Goal: Check status: Check status

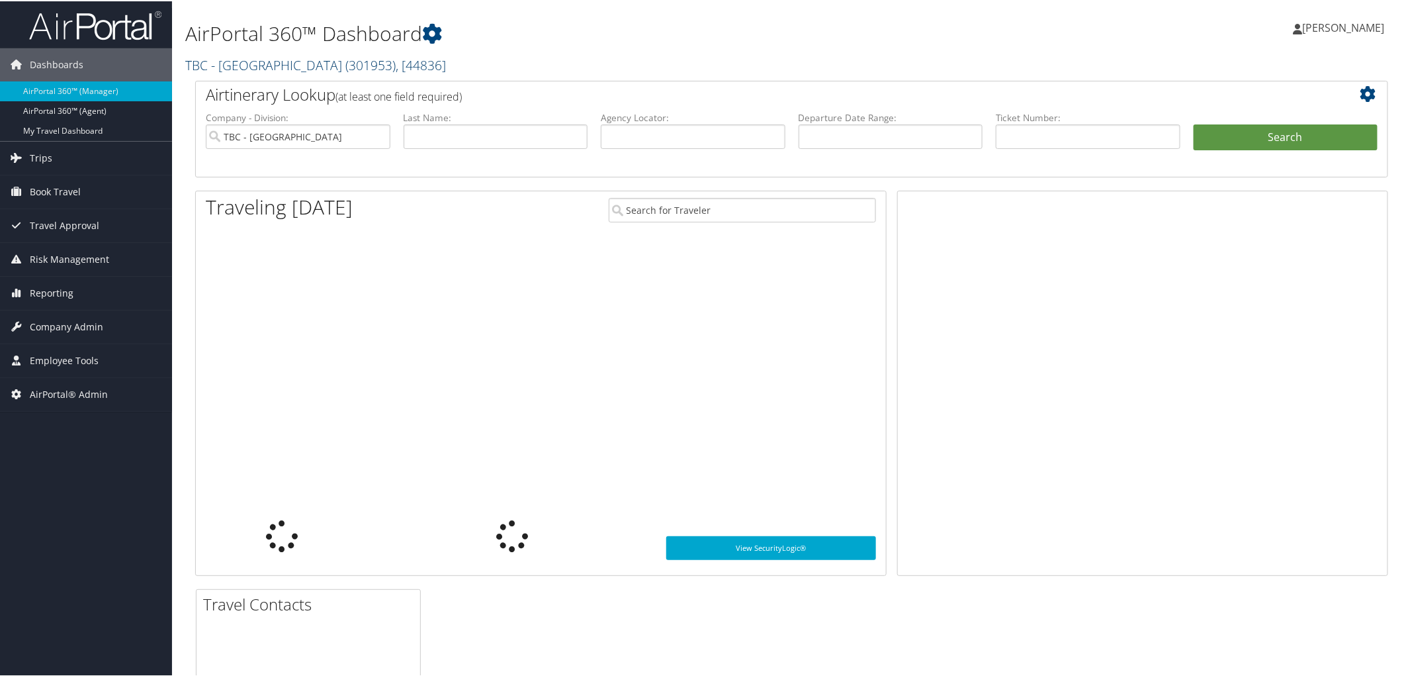
click at [288, 66] on link "TBC - Northeastern University ( 301953 ) , [ 44836 ]" at bounding box center [315, 64] width 261 height 18
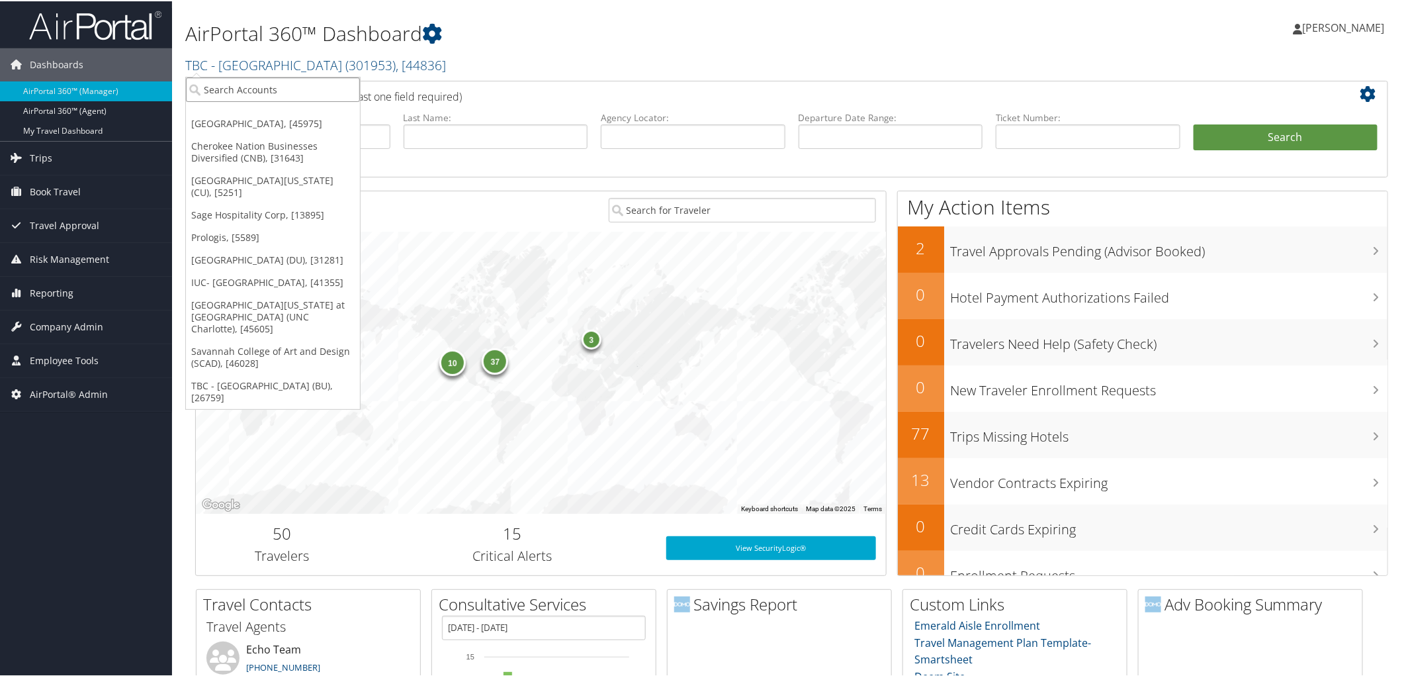
click at [281, 83] on input "search" at bounding box center [273, 88] width 174 height 24
type input "temple"
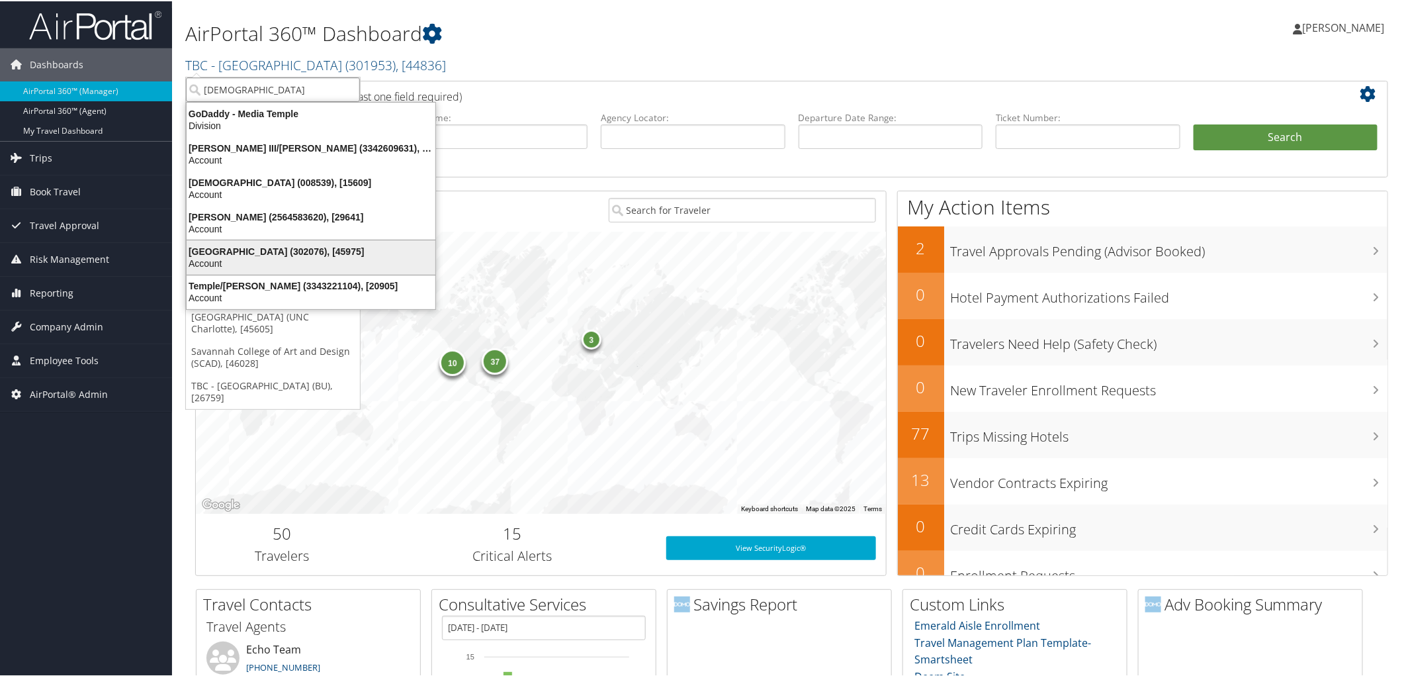
click at [298, 243] on div "Temple University (302076), [45975] Account" at bounding box center [311, 256] width 245 height 30
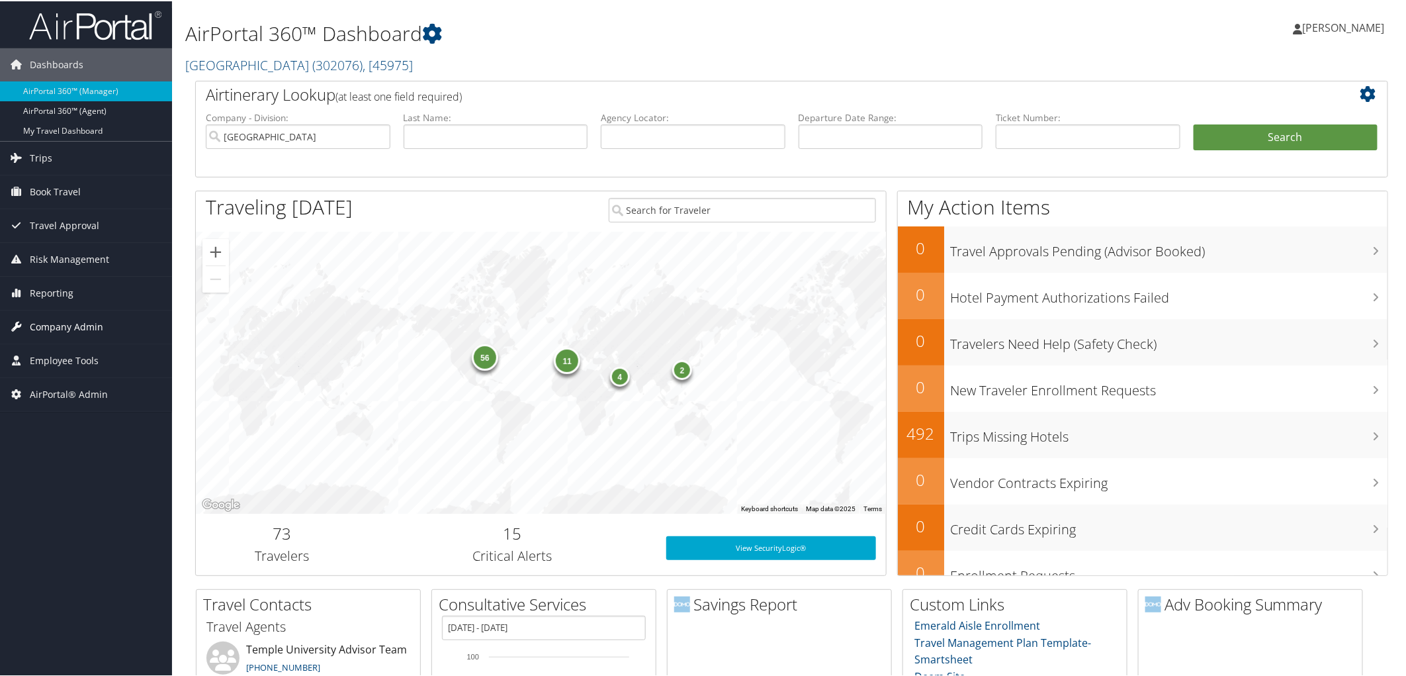
click at [75, 325] on span "Company Admin" at bounding box center [66, 325] width 73 height 33
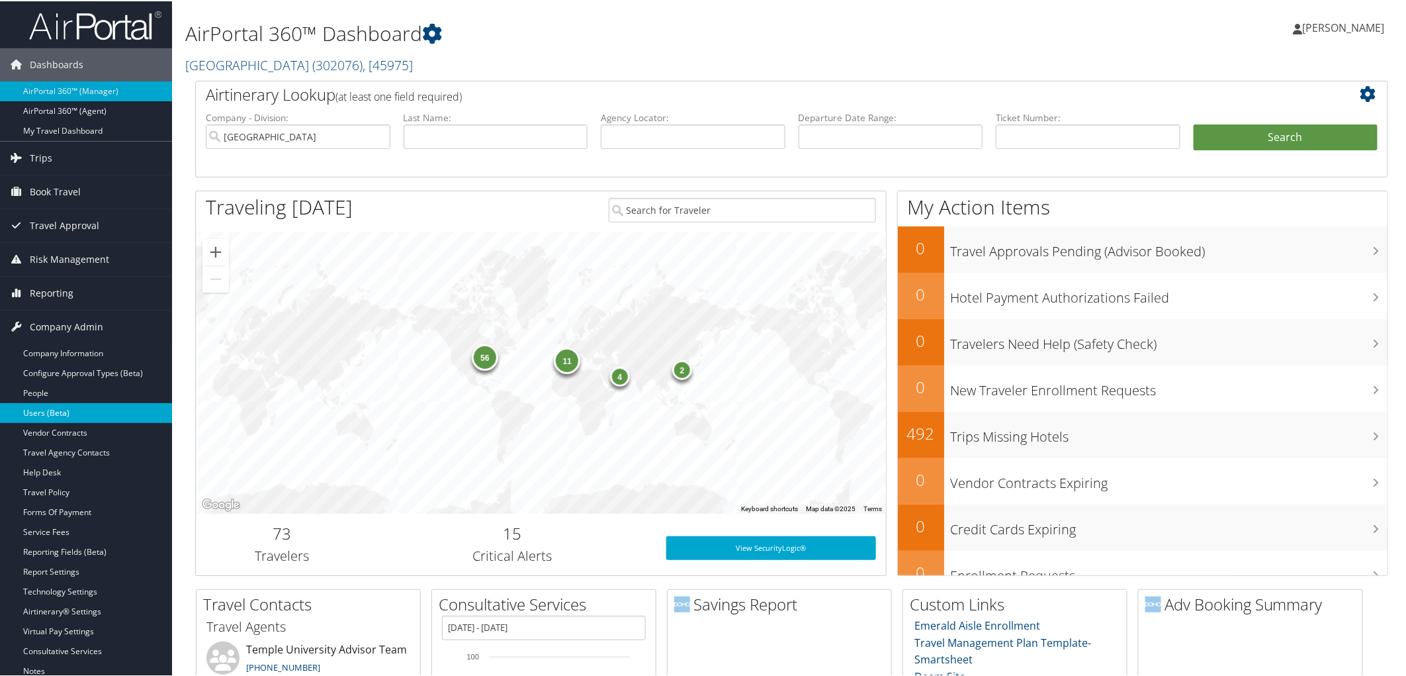
click at [91, 411] on link "Users (Beta)" at bounding box center [86, 412] width 172 height 20
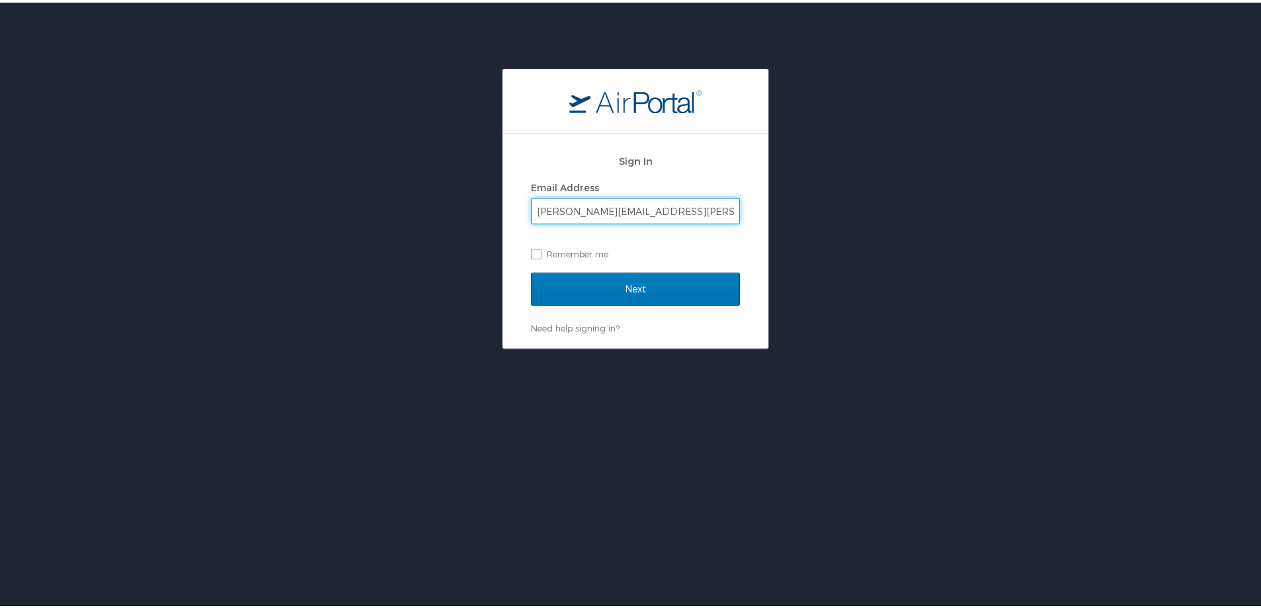
type input "pam.rex@cbtravel.com"
click at [439, 245] on div "Sign In Email Address pam.rex@cbtravel.com Remember me Next Need help signing i…" at bounding box center [635, 206] width 1270 height 280
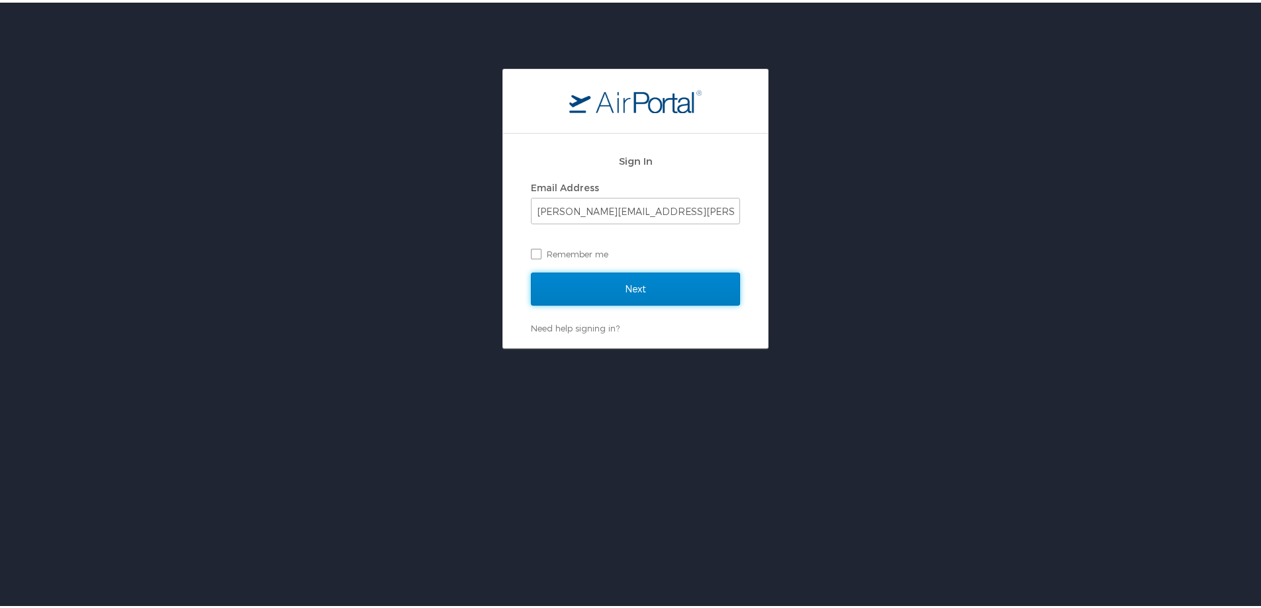
click at [673, 281] on input "Next" at bounding box center [635, 286] width 209 height 33
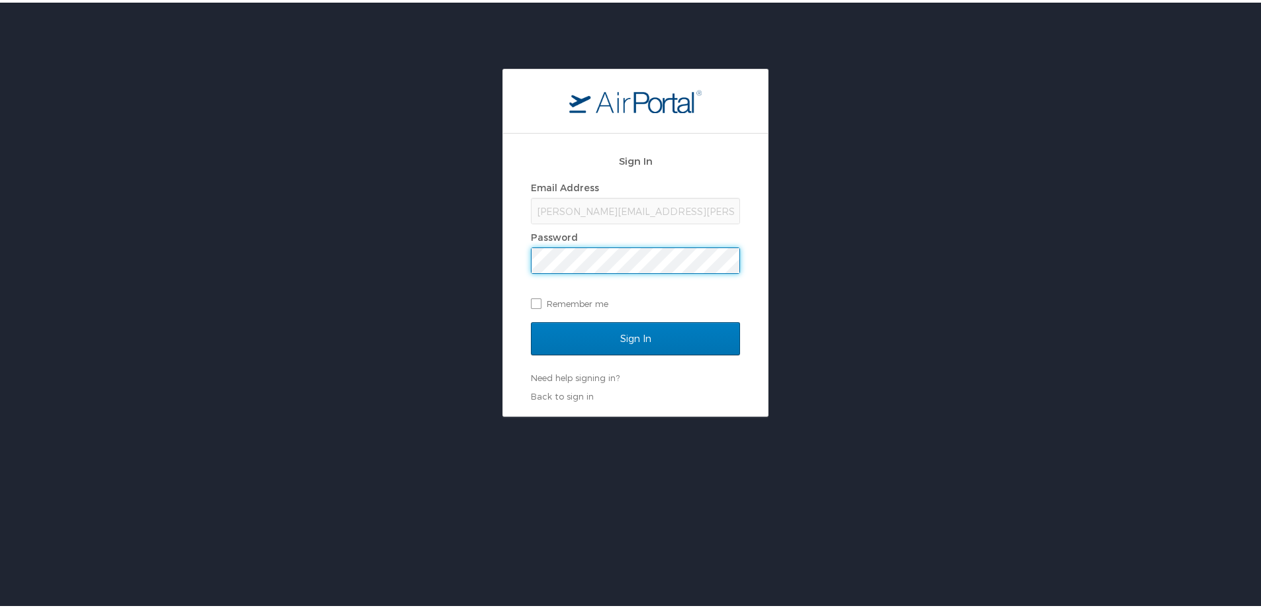
click at [483, 262] on div "Sign In Email Address pam.rex@cbtravel.com Password Remember me Sign In Need he…" at bounding box center [635, 240] width 1270 height 348
click at [531, 320] on input "Sign In" at bounding box center [635, 336] width 209 height 33
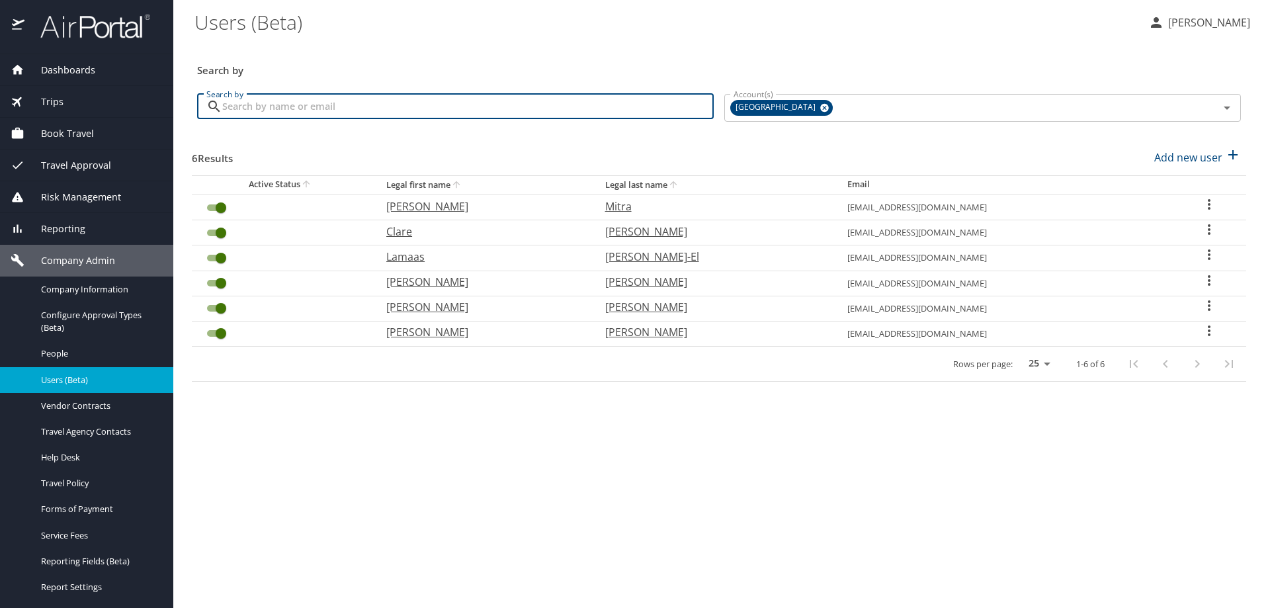
click at [358, 107] on input "Search by" at bounding box center [468, 106] width 492 height 25
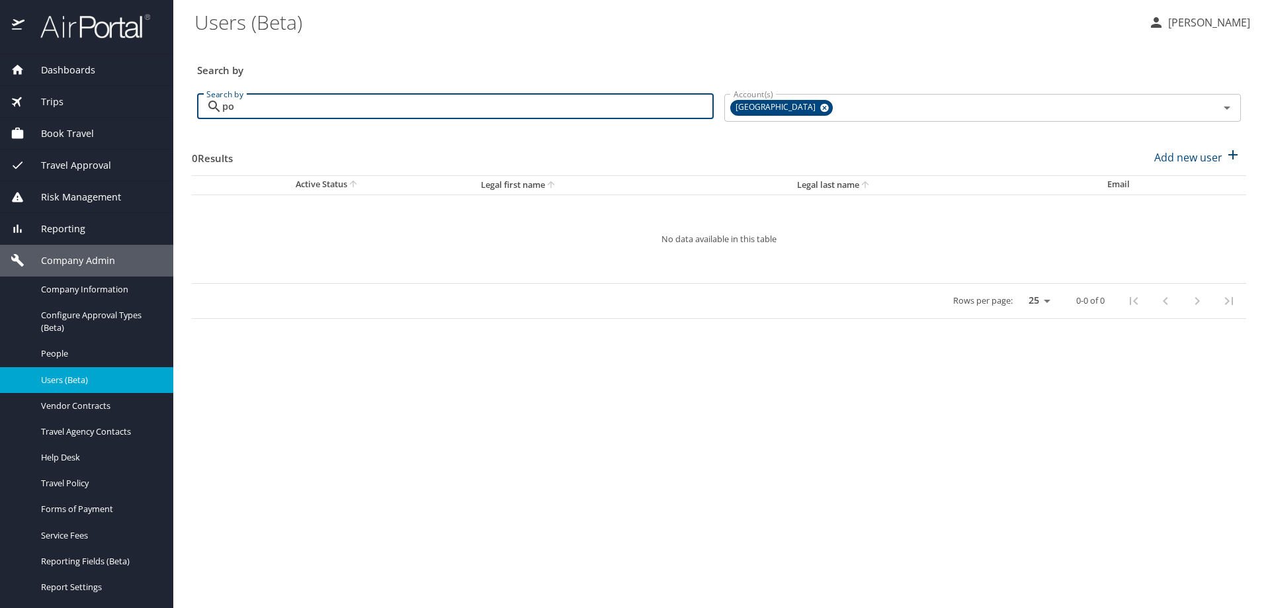
type input "p"
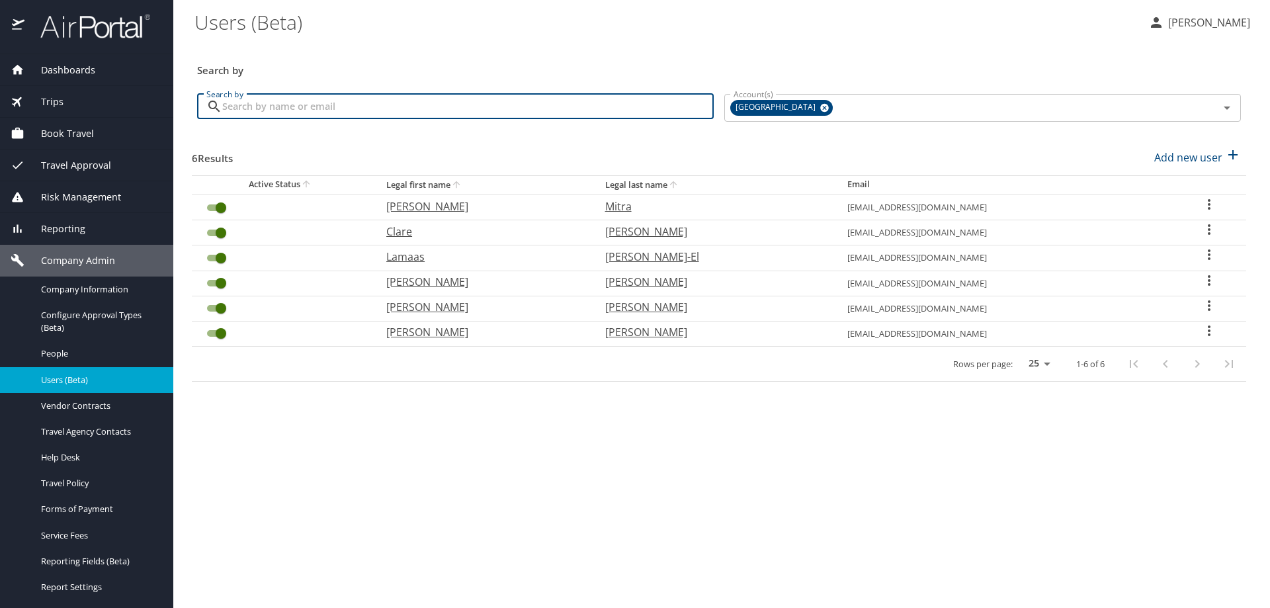
click at [79, 96] on div "Trips" at bounding box center [87, 102] width 152 height 15
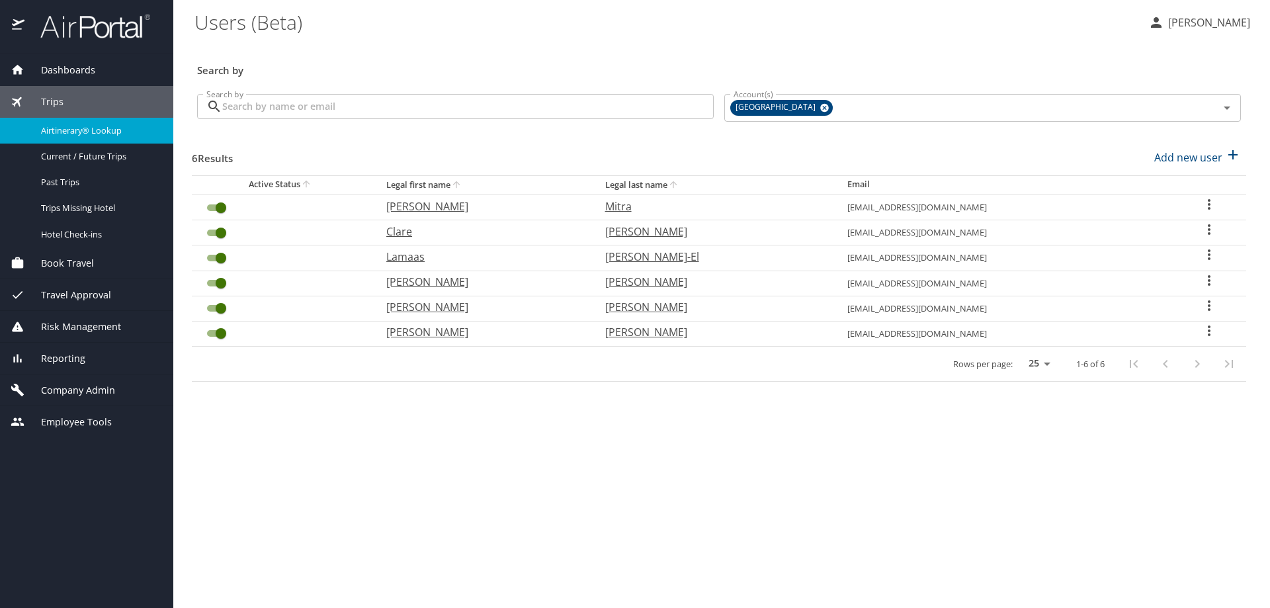
click at [111, 128] on span "Airtinerary® Lookup" at bounding box center [99, 130] width 116 height 13
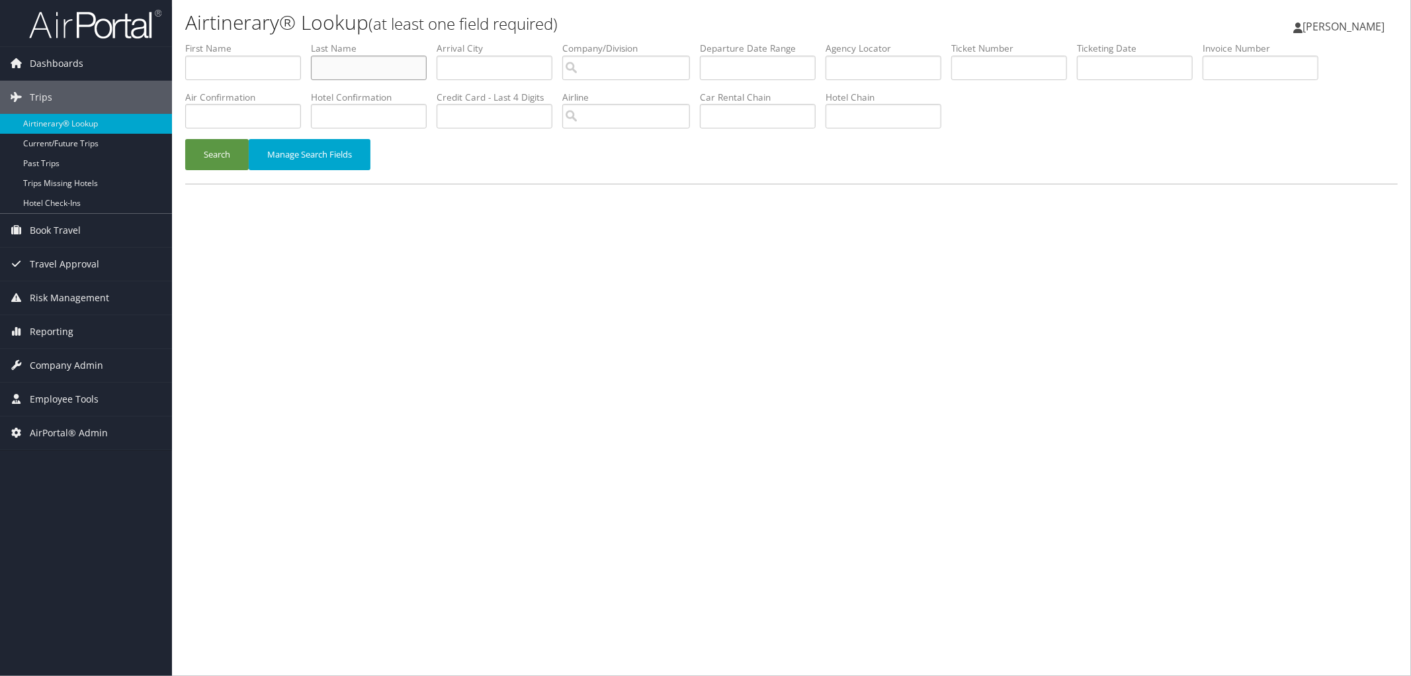
click at [372, 67] on input "text" at bounding box center [369, 68] width 116 height 24
type input "[PERSON_NAME]"
click at [659, 70] on input "search" at bounding box center [626, 68] width 128 height 24
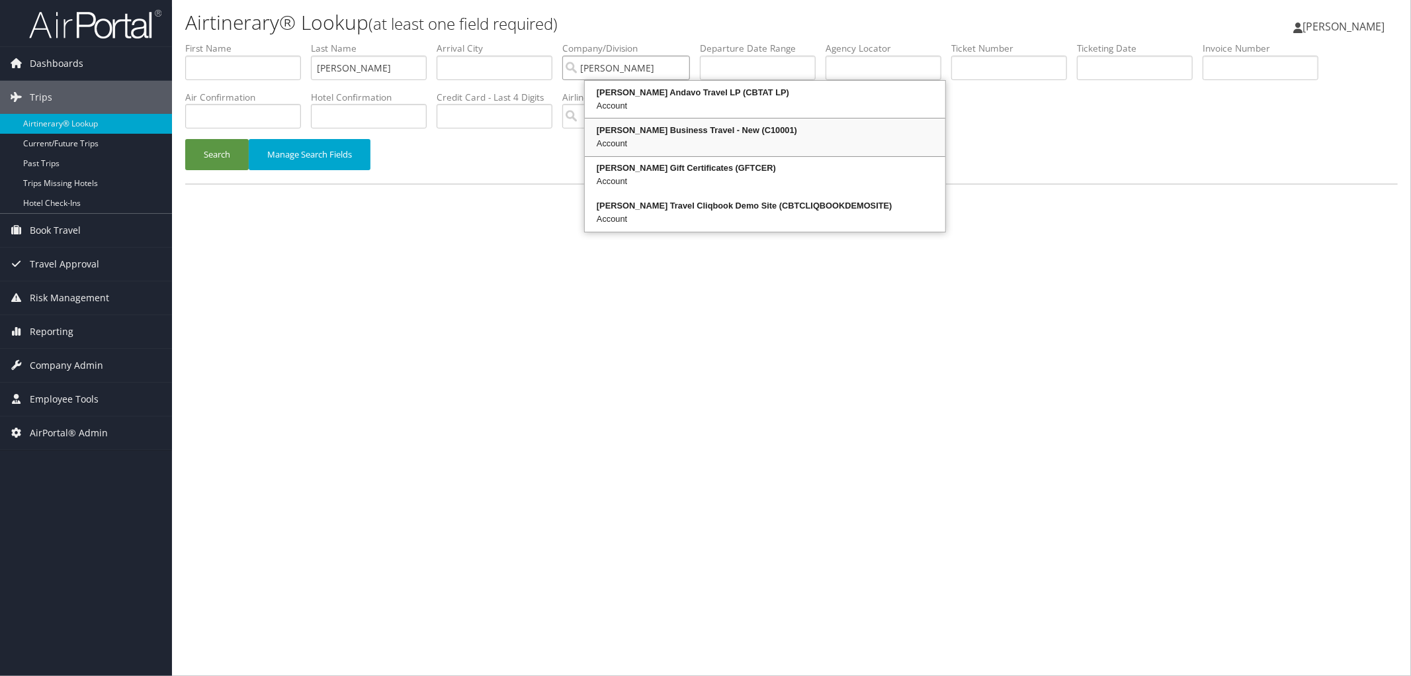
click at [684, 142] on div "Account" at bounding box center [765, 143] width 357 height 13
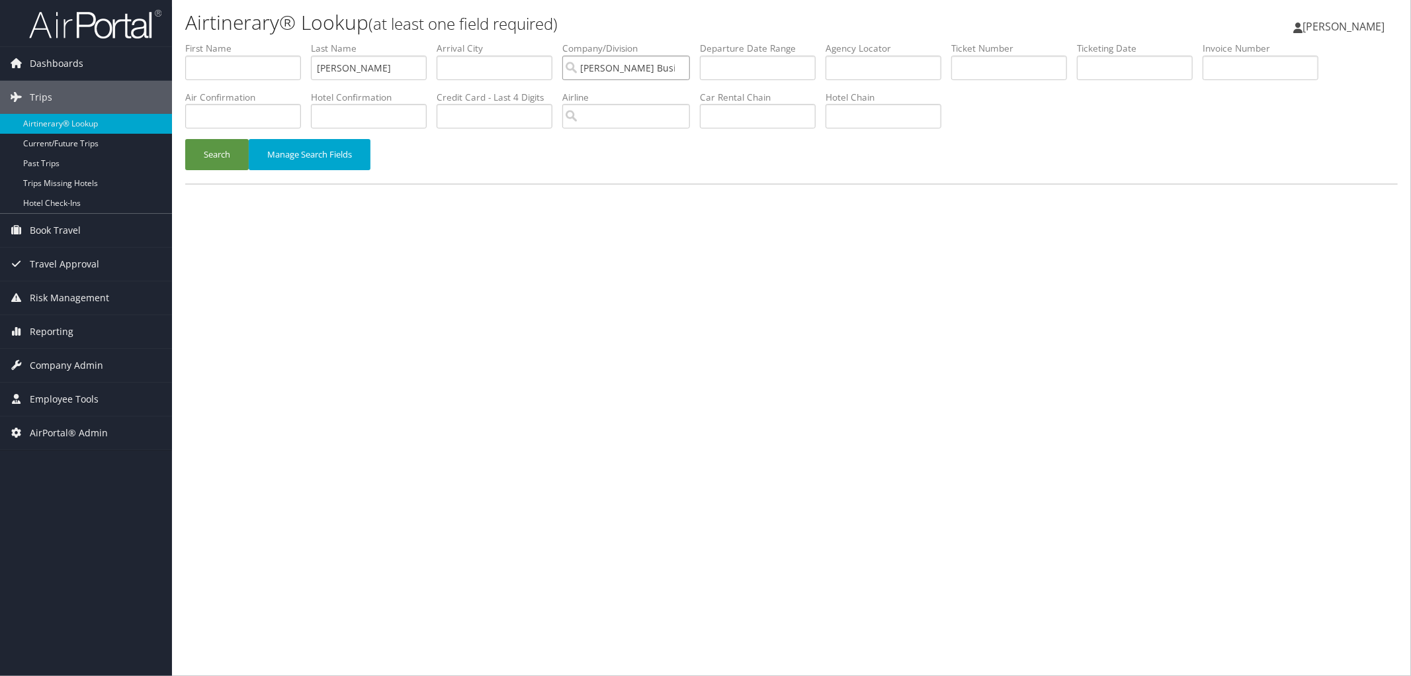
type input "[PERSON_NAME] Business Travel - New"
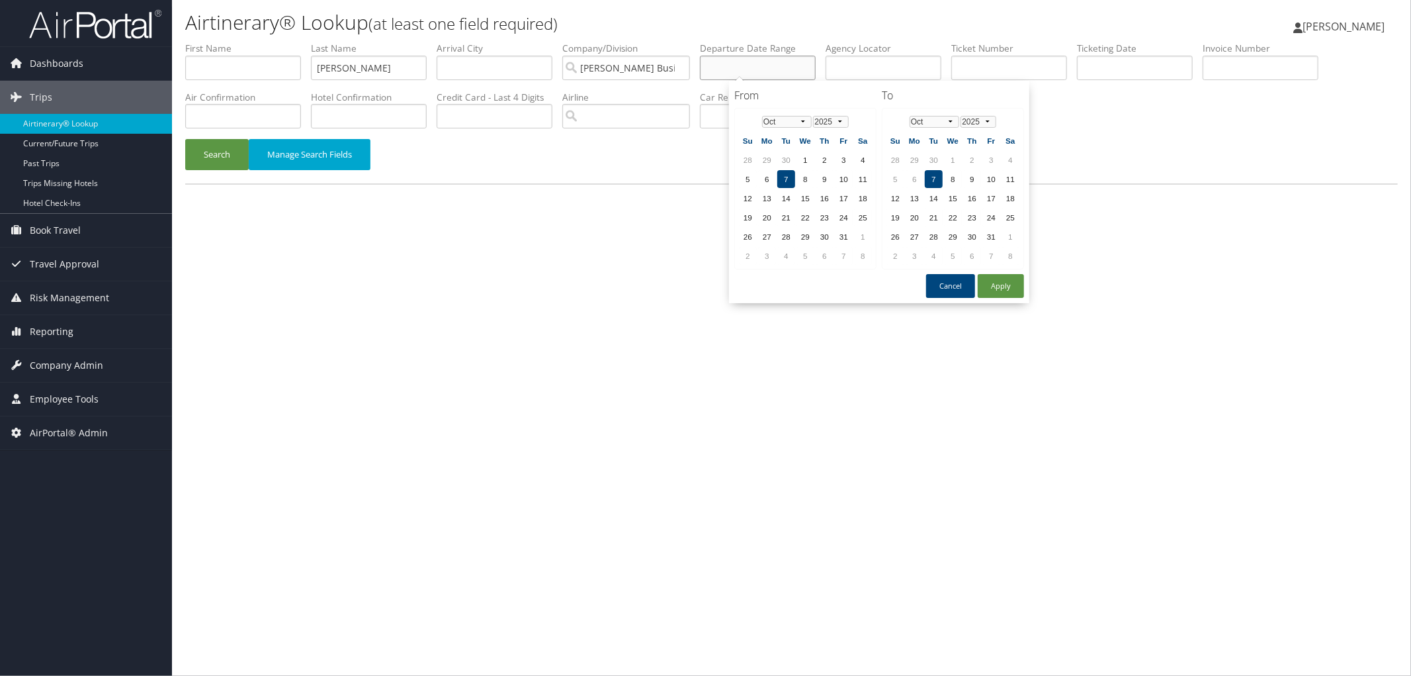
click at [777, 70] on input "text" at bounding box center [758, 68] width 116 height 24
click at [983, 170] on td "10" at bounding box center [992, 179] width 18 height 18
click at [996, 281] on button "Apply" at bounding box center [1001, 286] width 46 height 24
type input "[DATE] - [DATE]"
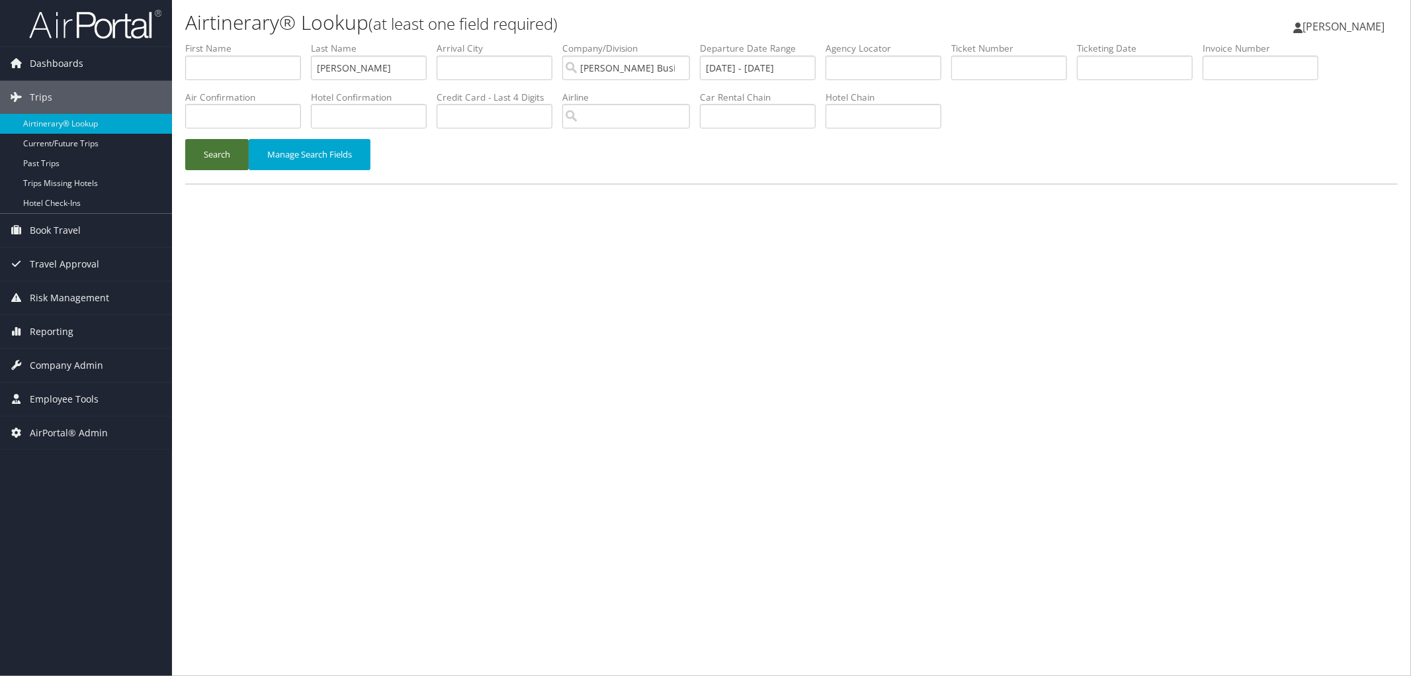
click at [212, 150] on button "Search" at bounding box center [217, 154] width 64 height 31
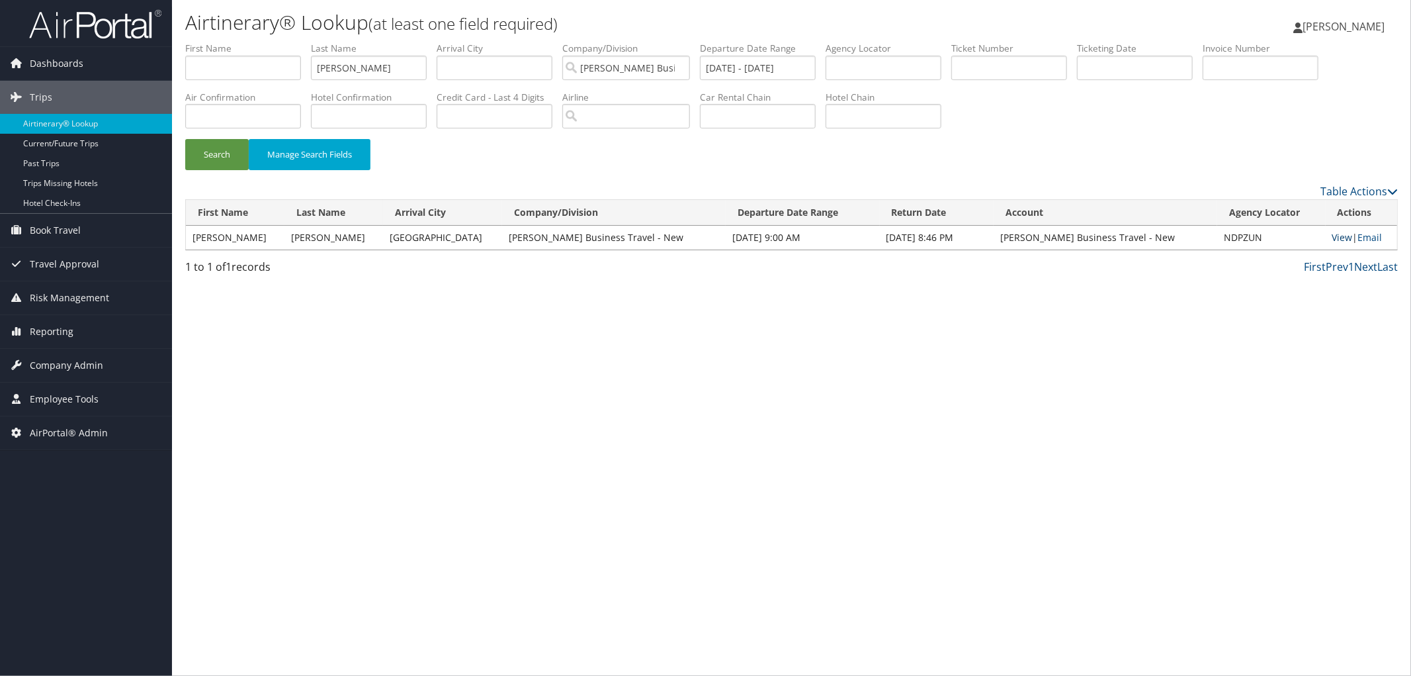
click at [1333, 236] on link "View" at bounding box center [1343, 237] width 21 height 13
click at [630, 398] on div "Airtinerary® Lookup (at least one field required) [PERSON_NAME] [PERSON_NAME] M…" at bounding box center [791, 338] width 1239 height 676
click at [62, 331] on span "Reporting" at bounding box center [52, 331] width 44 height 33
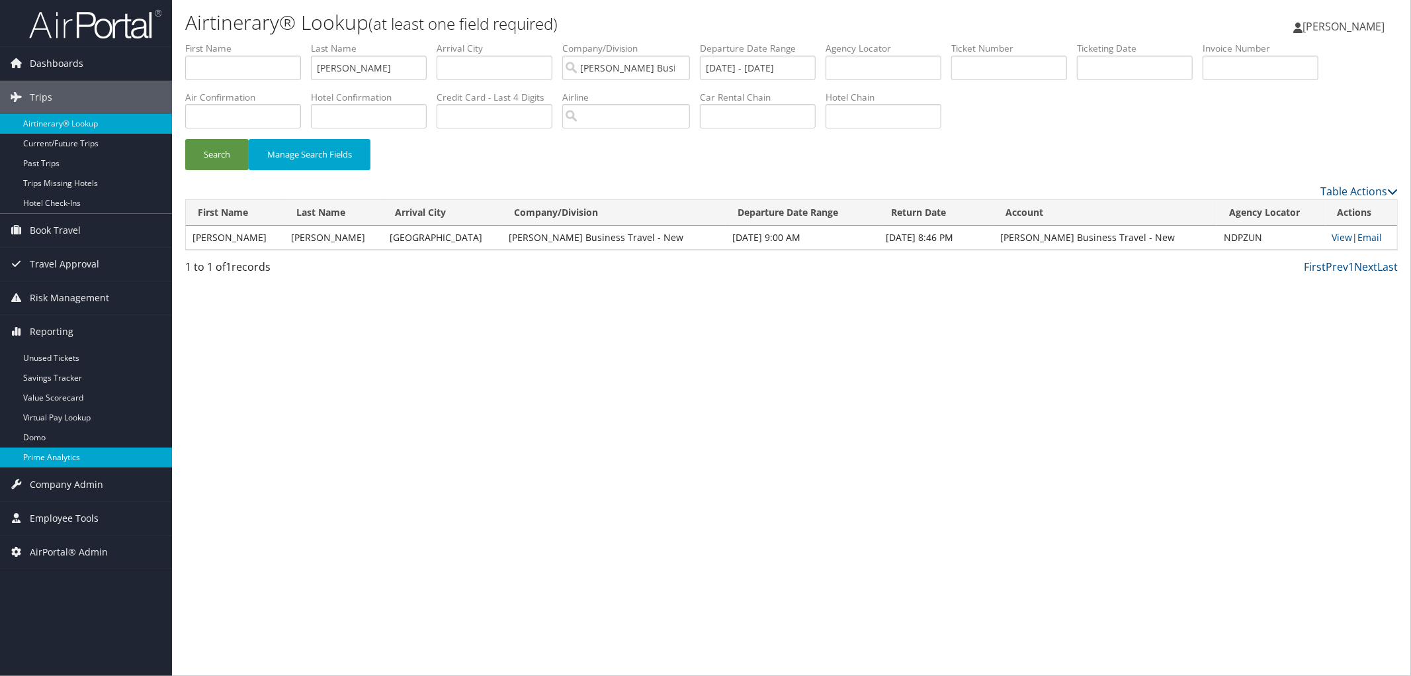
click at [83, 462] on link "Prime Analytics" at bounding box center [86, 457] width 172 height 20
click at [1374, 26] on span "[PERSON_NAME]" at bounding box center [1344, 26] width 82 height 15
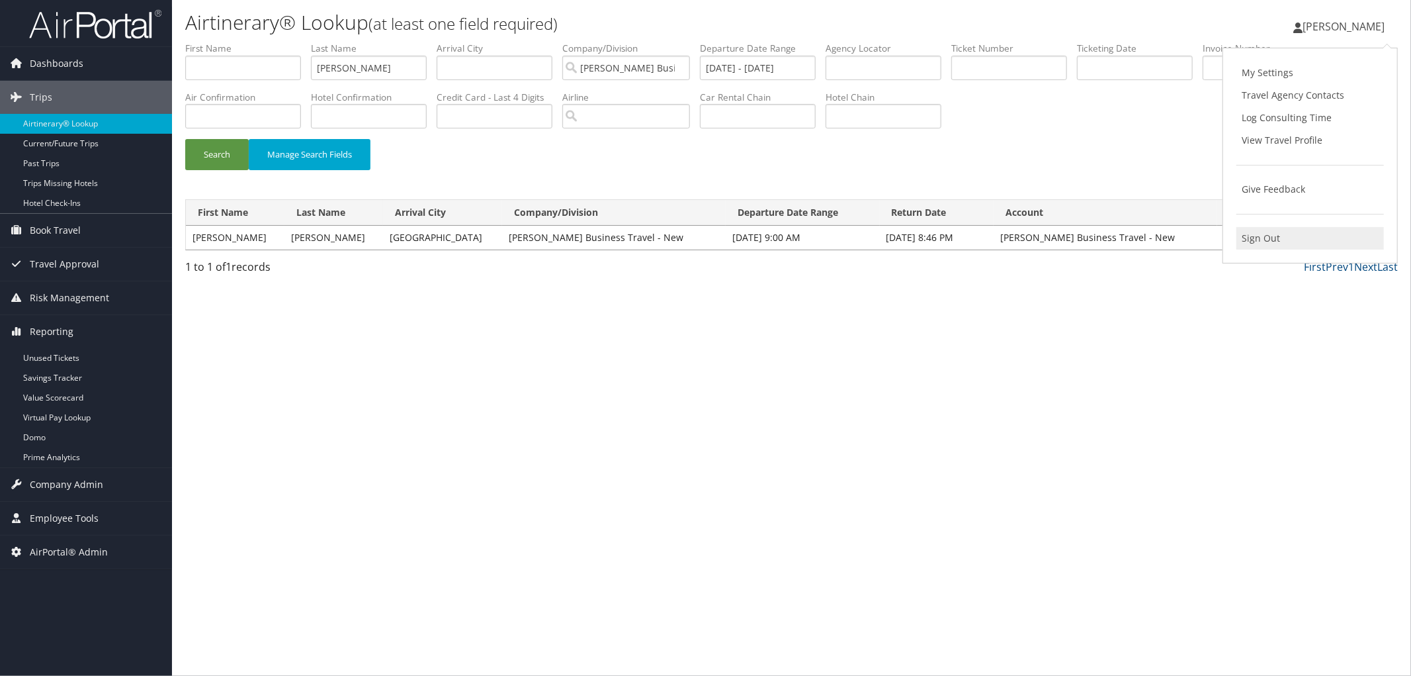
click at [1294, 240] on link "Sign Out" at bounding box center [1311, 238] width 148 height 22
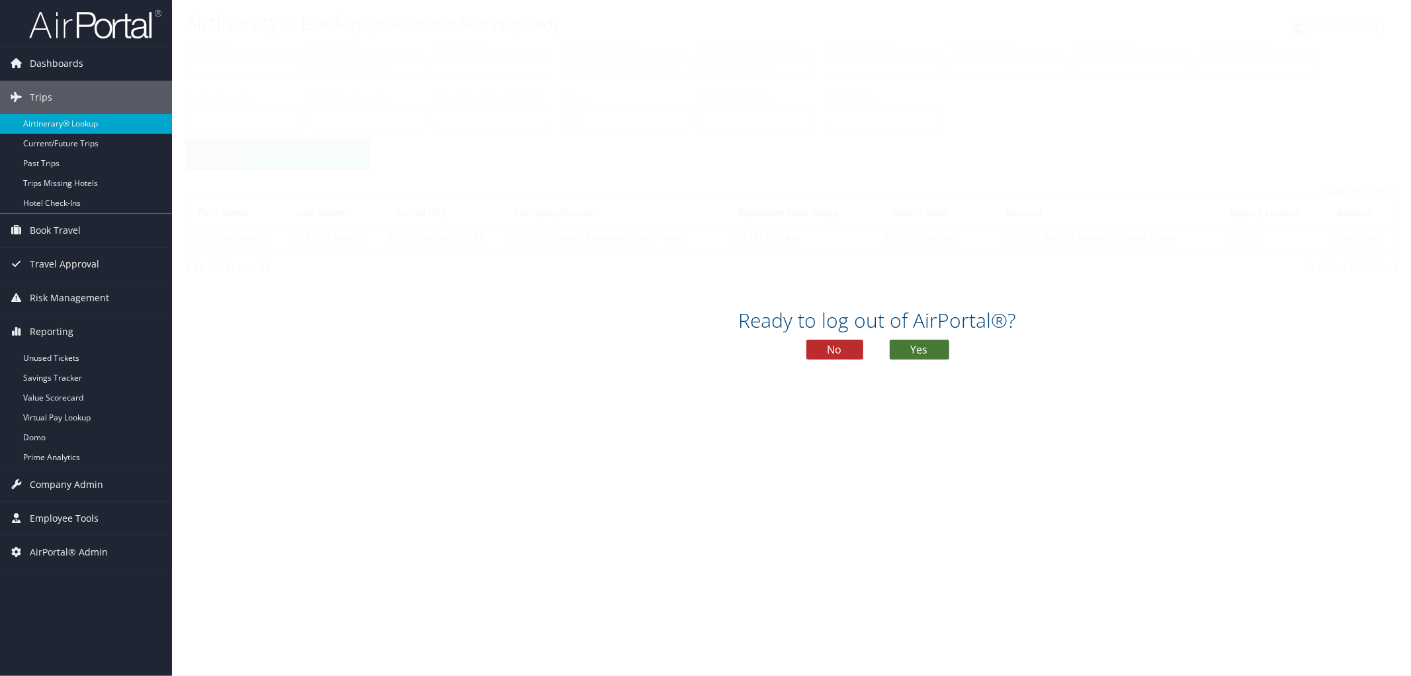
click at [917, 343] on button "Yes" at bounding box center [920, 349] width 60 height 20
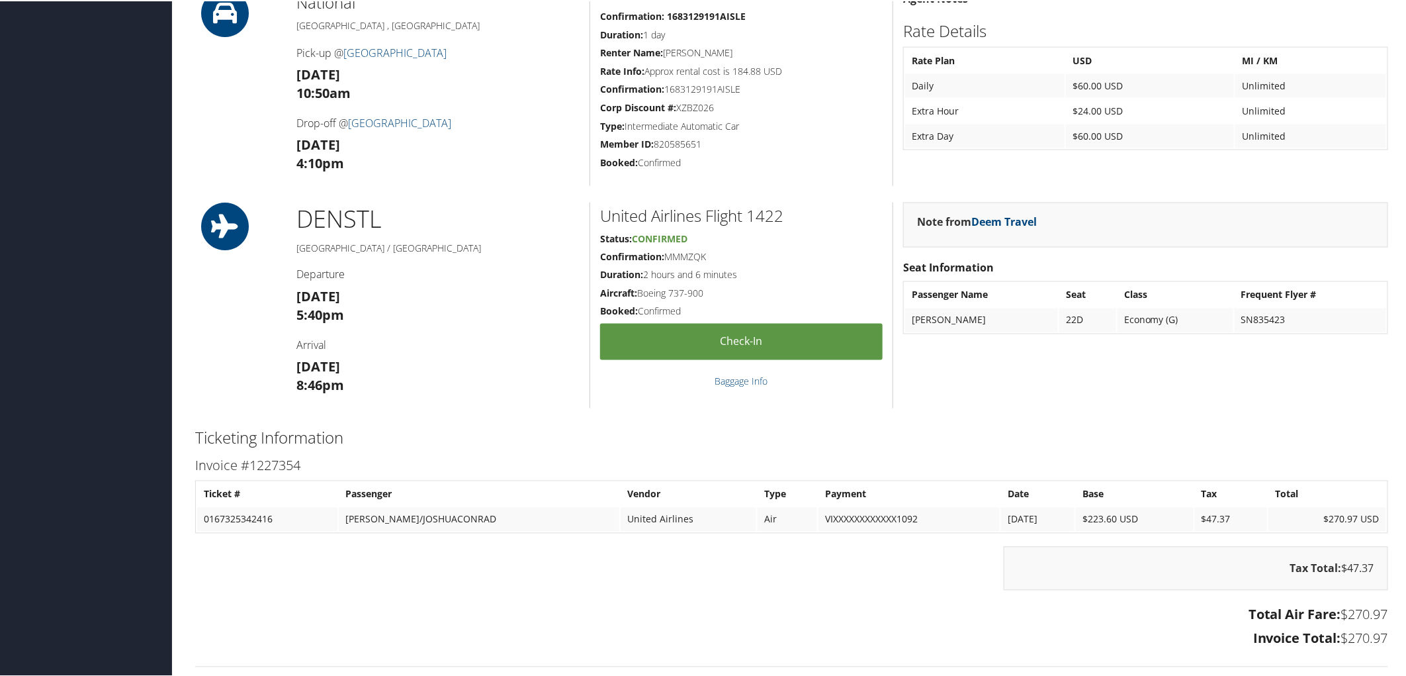
scroll to position [1029, 0]
